Goal: Use online tool/utility

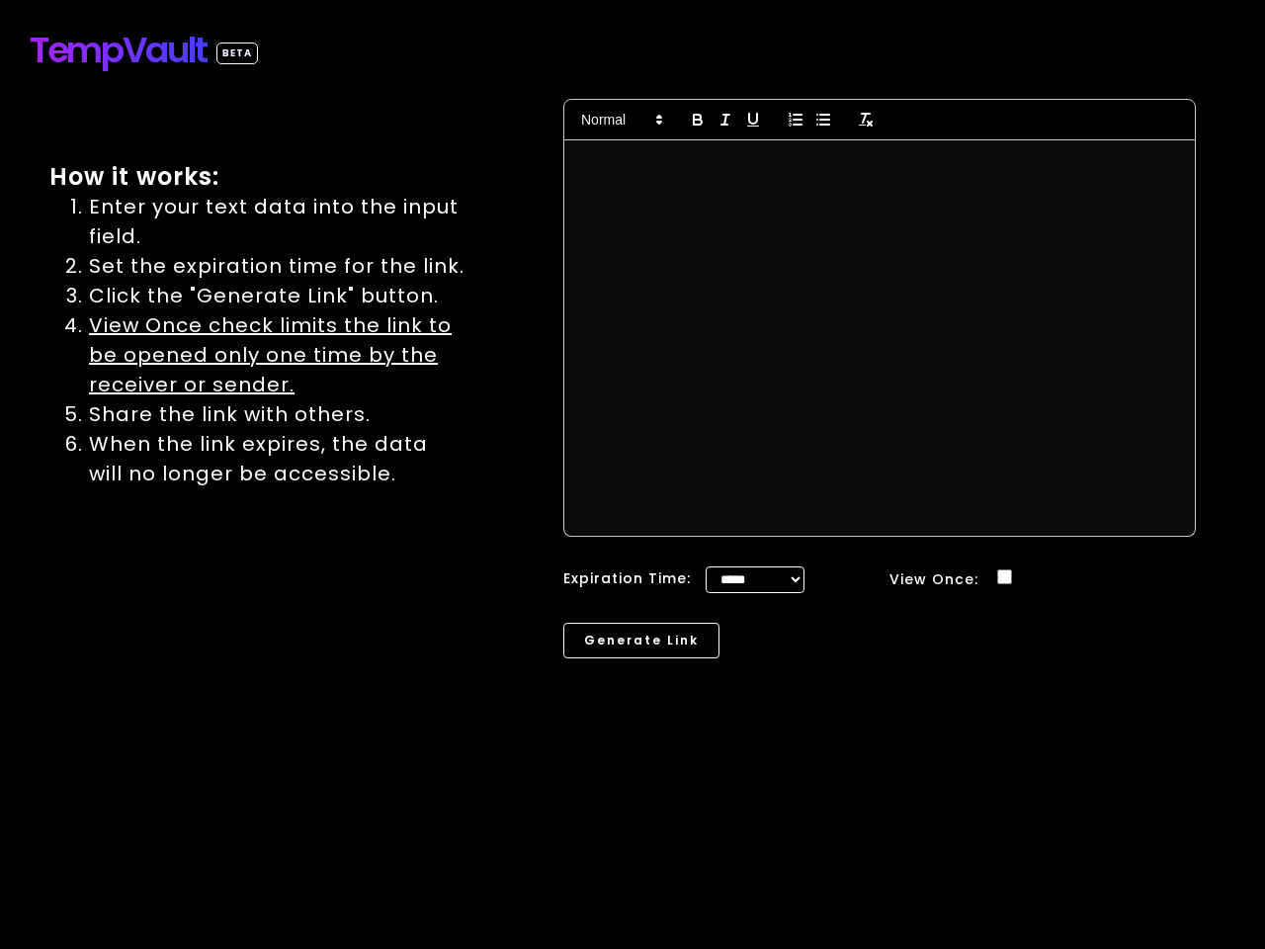
select select "*"
click at [632, 502] on div at bounding box center [879, 337] width 630 height 395
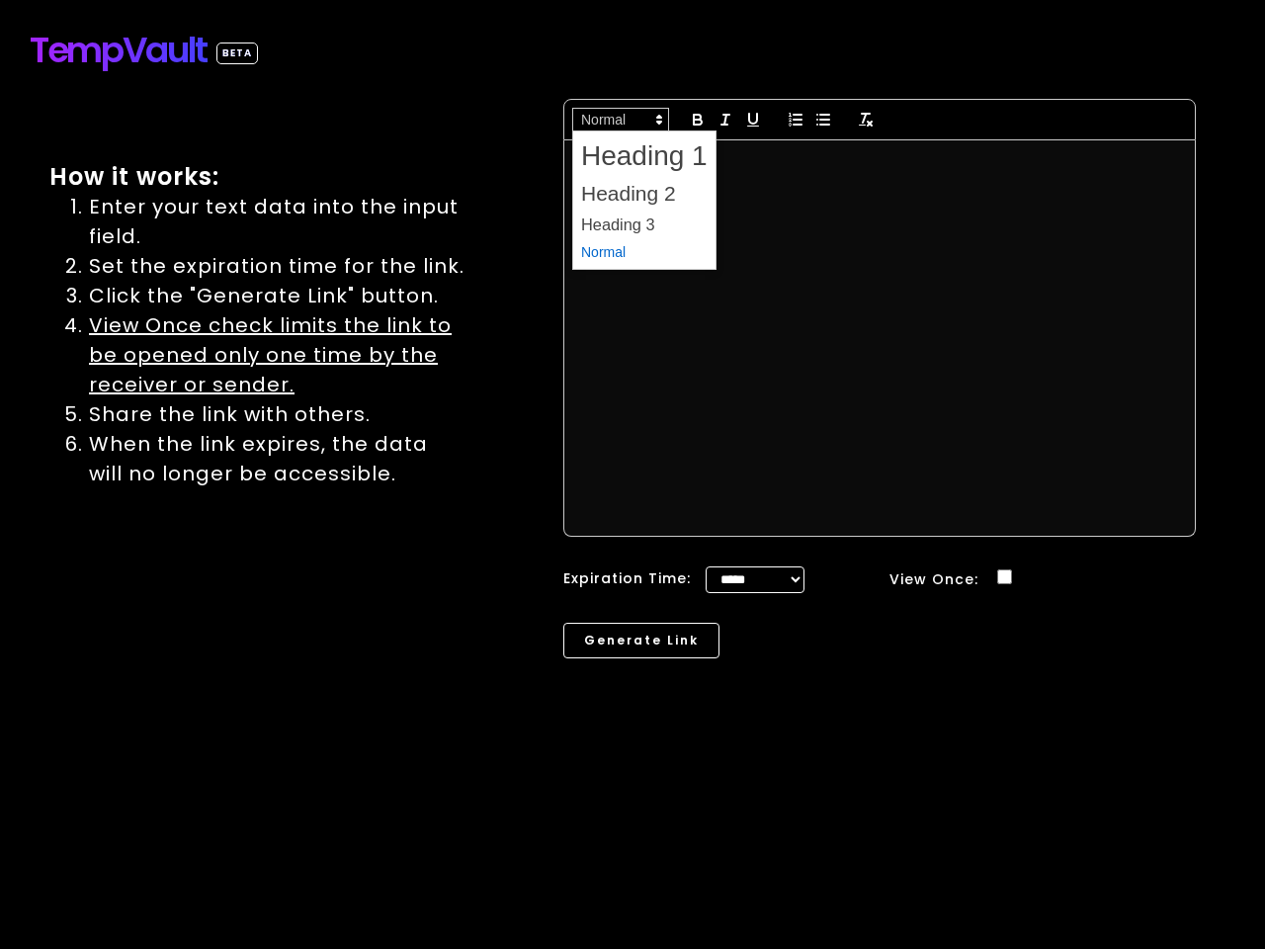
click at [621, 120] on span at bounding box center [620, 120] width 97 height 24
click at [698, 120] on icon "button" at bounding box center [698, 122] width 8 height 5
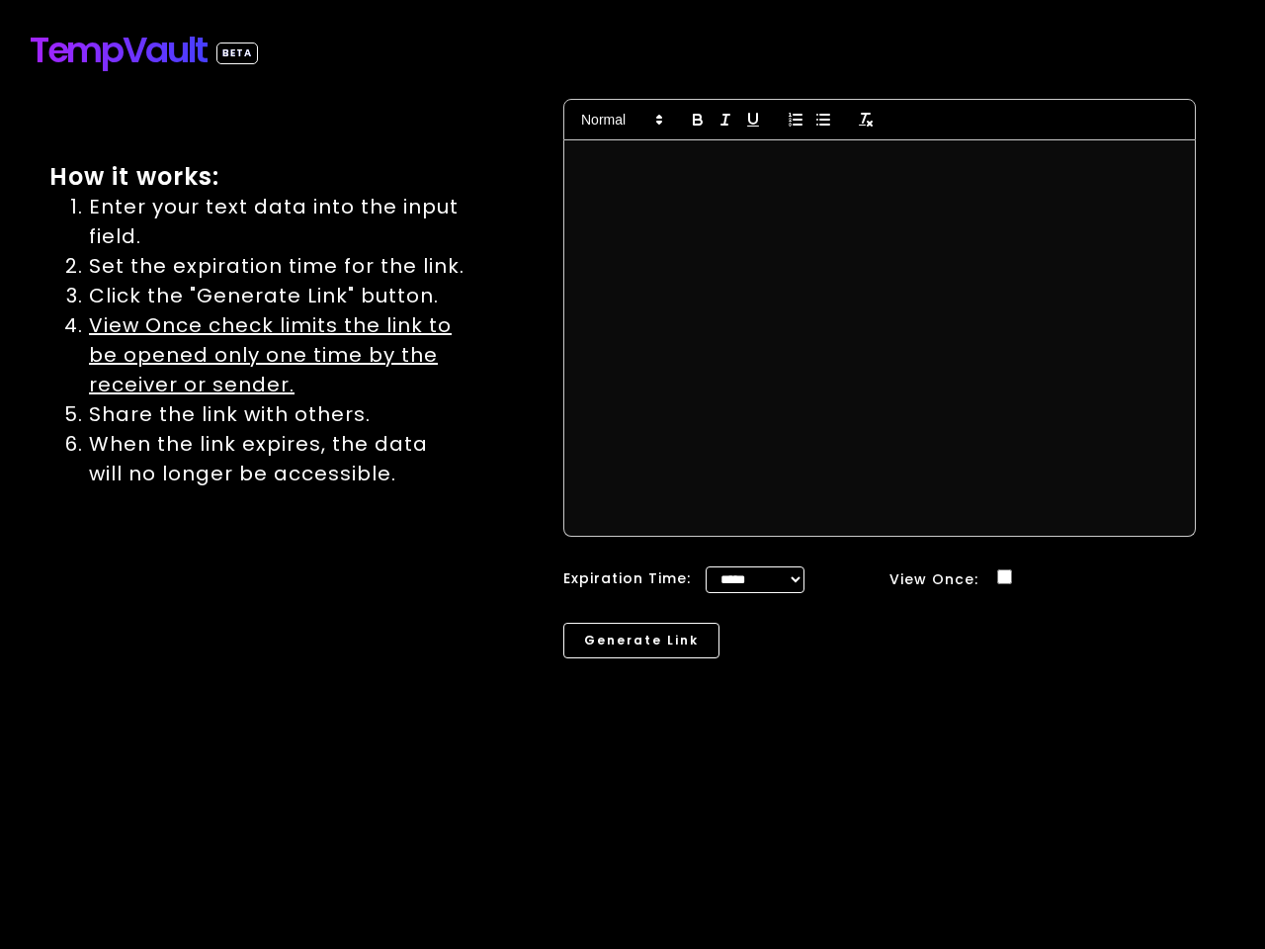
click at [725, 120] on line "button" at bounding box center [725, 120] width 2 height 10
click at [753, 120] on icon "button" at bounding box center [753, 120] width 18 height 18
click at [796, 120] on line "button" at bounding box center [798, 120] width 8 height 0
click at [823, 120] on line "button" at bounding box center [824, 120] width 9 height 0
click at [866, 120] on icon "button" at bounding box center [866, 120] width 18 height 18
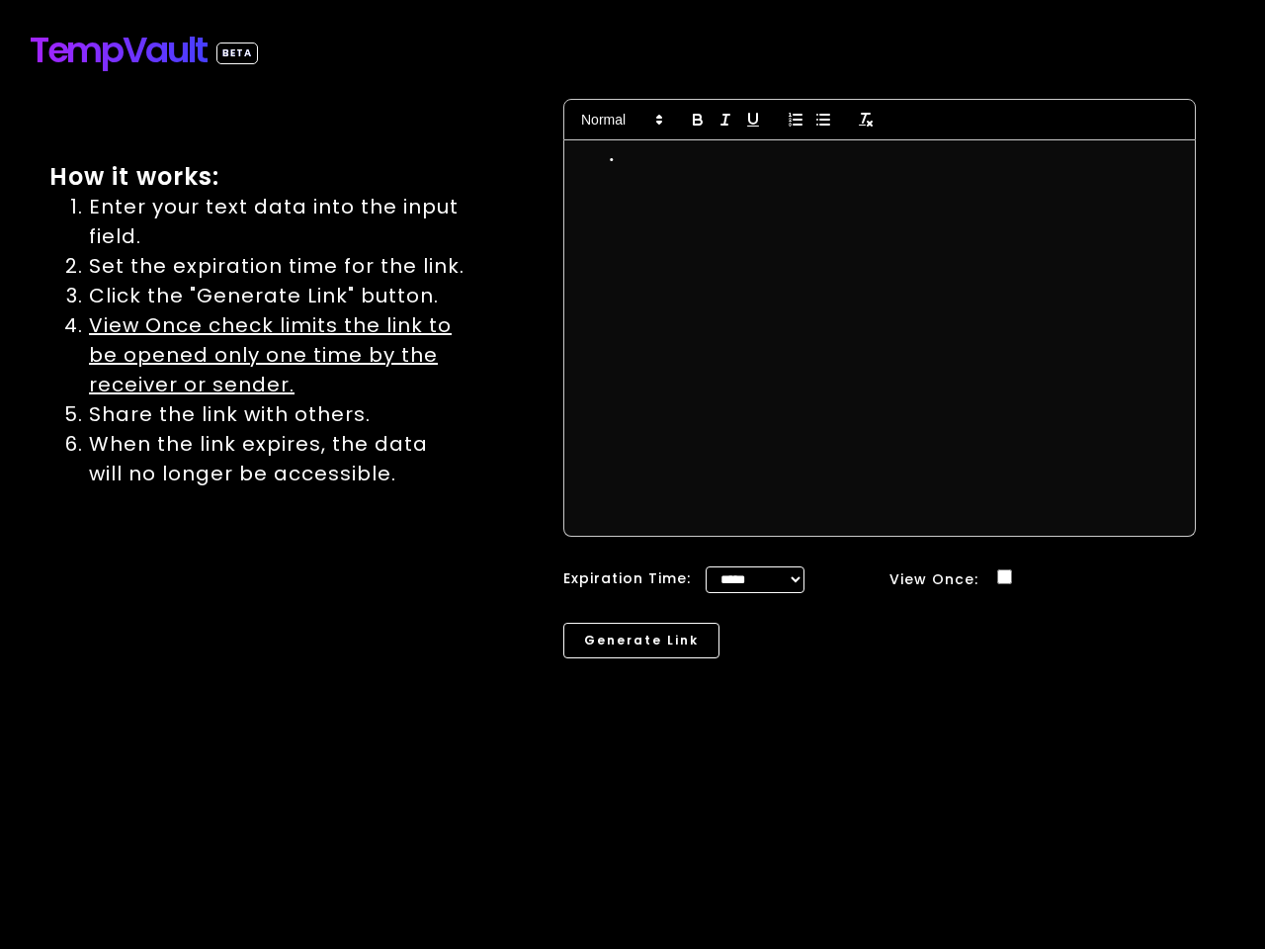
click at [638, 642] on button "Generate Link" at bounding box center [641, 641] width 156 height 36
